Goal: Task Accomplishment & Management: Use online tool/utility

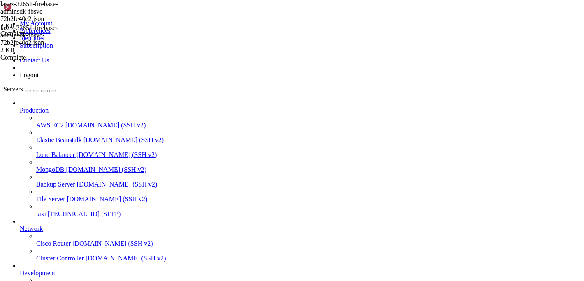
scroll to position [84, 0]
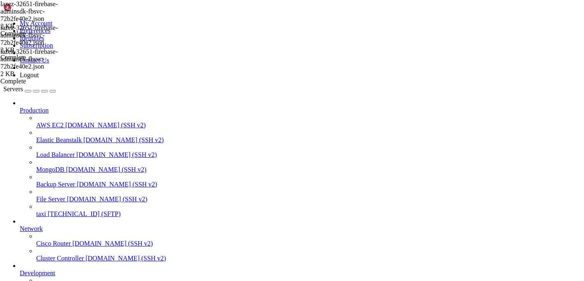
click at [159, 104] on div at bounding box center [292, 140] width 584 height 281
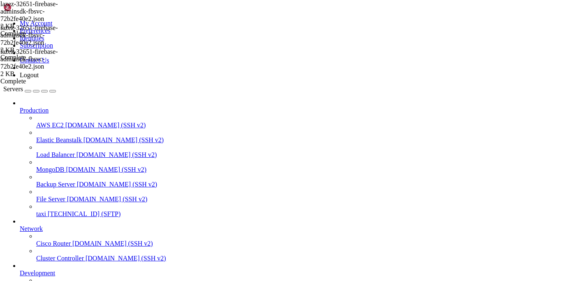
scroll to position [23, 0]
type input "/var/www/html/admin/public/assets"
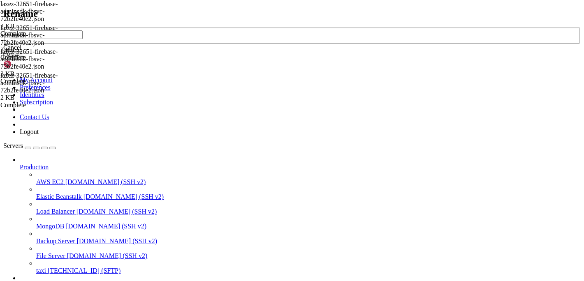
type input "x.json"
click at [22, 60] on button "Save" at bounding box center [12, 55] width 19 height 9
